Goal: Task Accomplishment & Management: Manage account settings

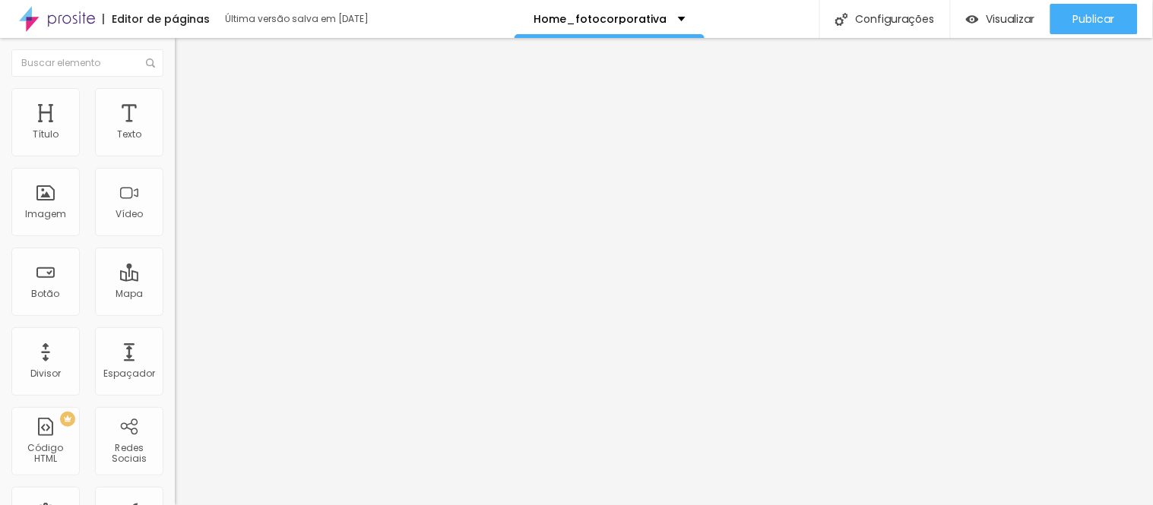
scroll to position [24, 0]
click at [617, 15] on p "Home_fotocorporativa" at bounding box center [600, 19] width 133 height 11
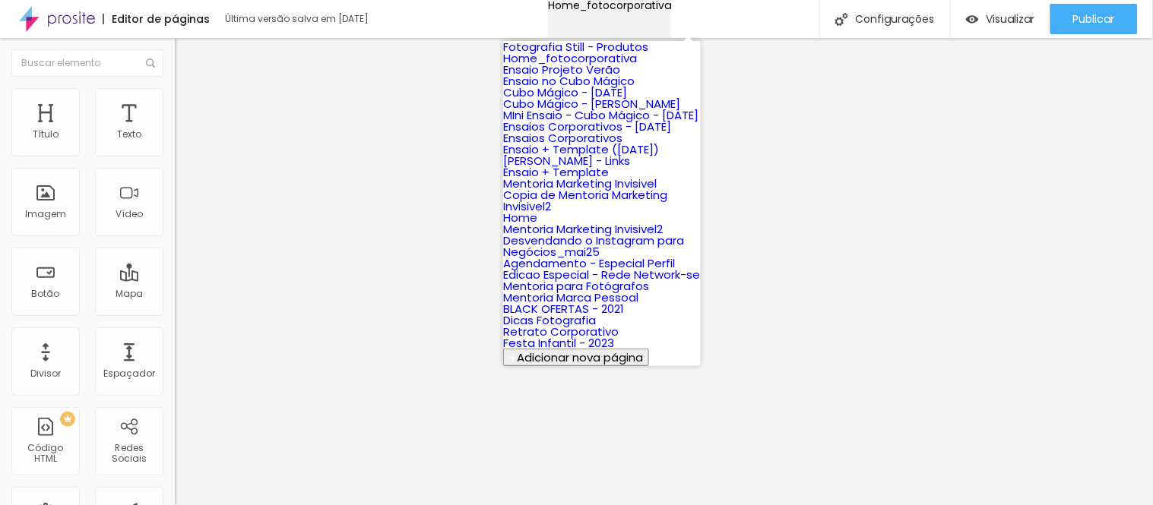
click at [617, 11] on p "Home_fotocorporativa" at bounding box center [609, 5] width 123 height 11
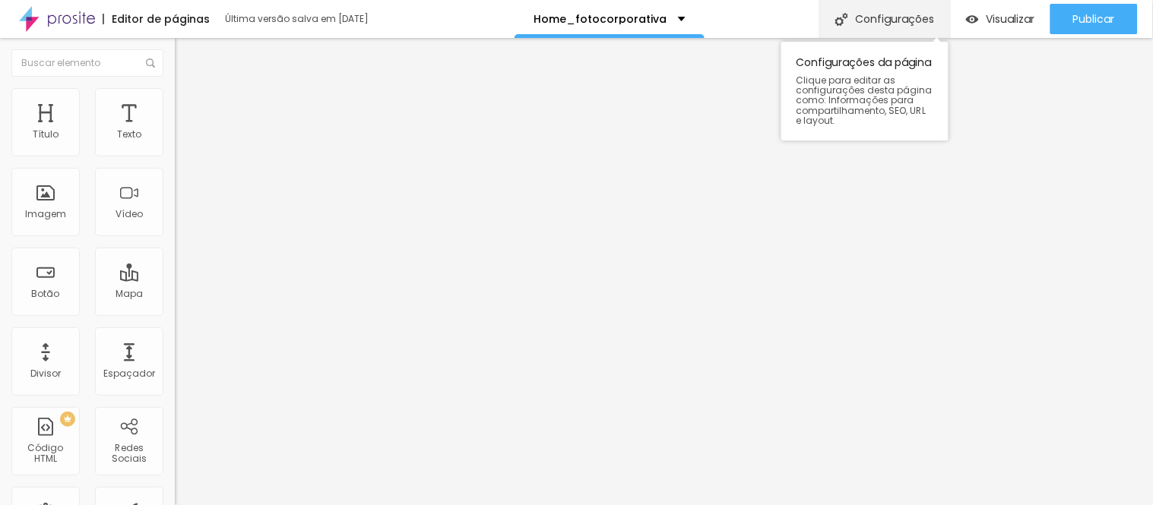
click at [879, 21] on div "Configurações" at bounding box center [884, 19] width 131 height 38
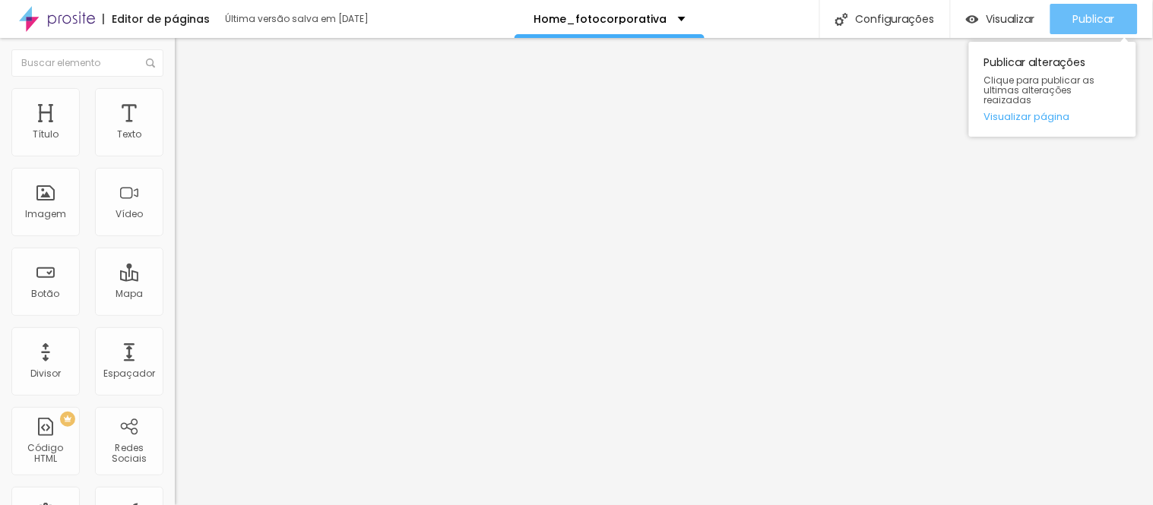
click at [1092, 27] on div "Publicar" at bounding box center [1094, 19] width 42 height 30
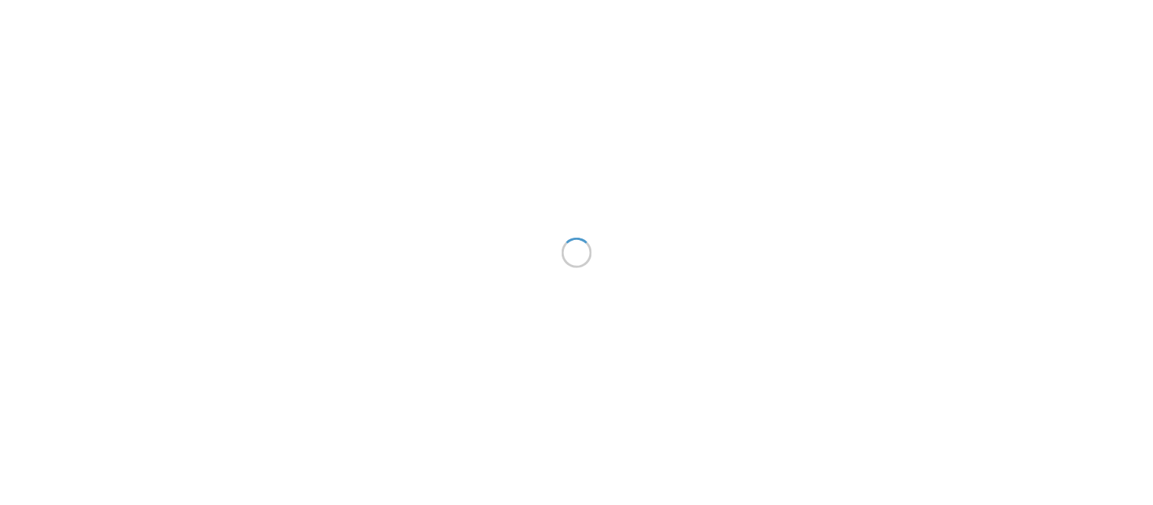
scroll to position [24, 0]
